Goal: Task Accomplishment & Management: Complete application form

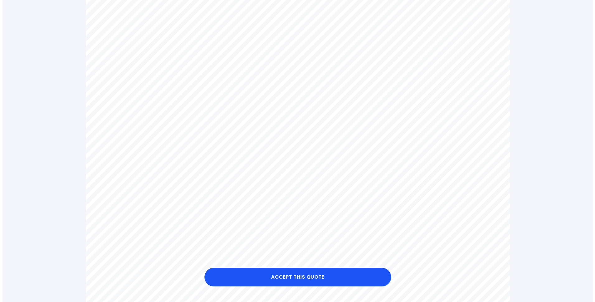
scroll to position [309, 0]
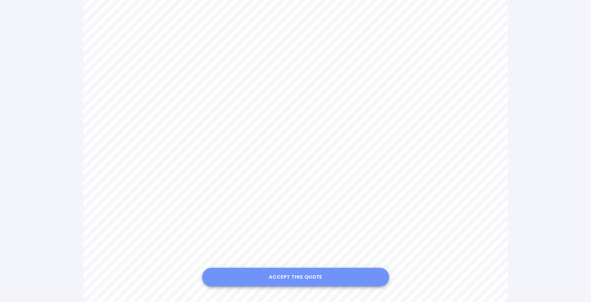
click at [310, 277] on button "Accept this Quote" at bounding box center [295, 277] width 187 height 19
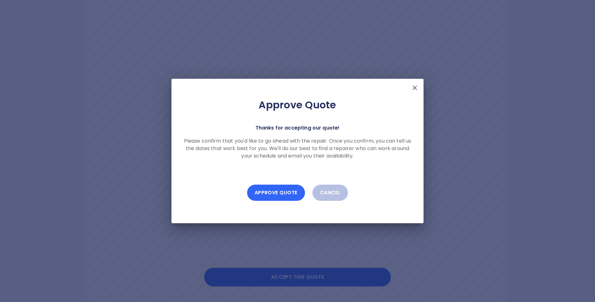
click at [272, 191] on button "Approve Quote" at bounding box center [276, 193] width 58 height 16
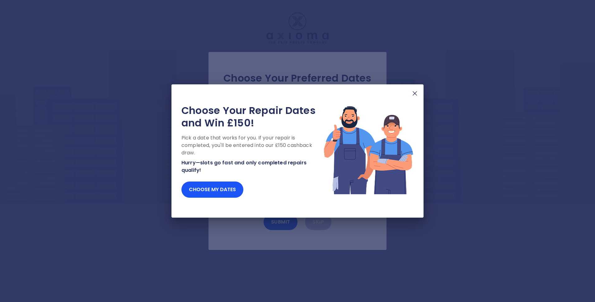
click at [416, 91] on img at bounding box center [414, 93] width 7 height 7
drag, startPoint x: 208, startPoint y: 184, endPoint x: 216, endPoint y: 174, distance: 13.1
click at [209, 183] on button "Choose my dates" at bounding box center [213, 190] width 62 height 16
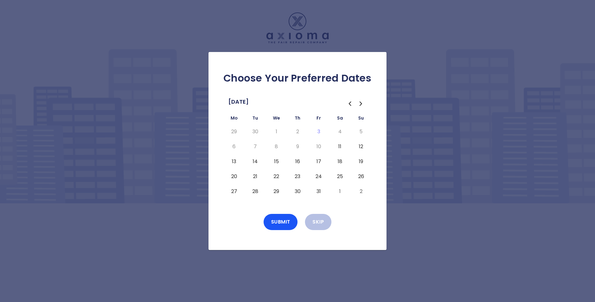
click at [233, 160] on button "13" at bounding box center [234, 162] width 11 height 10
click at [280, 220] on button "Submit" at bounding box center [281, 222] width 34 height 16
